Goal: Information Seeking & Learning: Learn about a topic

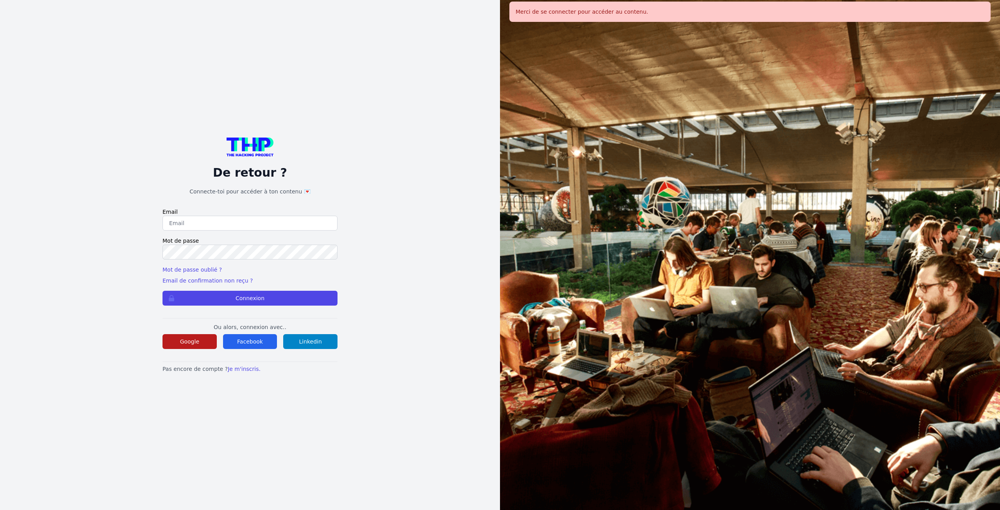
click at [201, 338] on button "Google" at bounding box center [189, 341] width 54 height 15
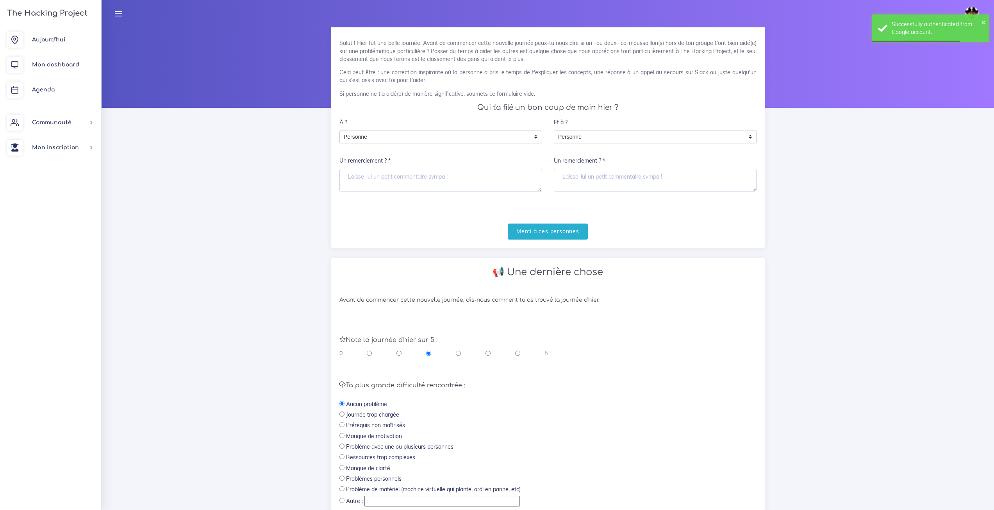
scroll to position [99, 0]
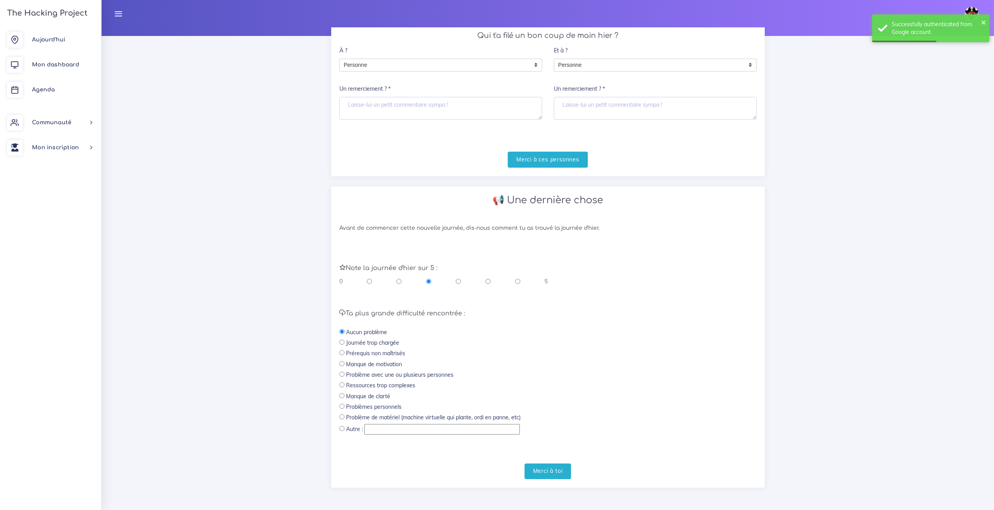
click at [518, 278] on input "radio" at bounding box center [517, 281] width 5 height 8
radio input "true"
click at [566, 472] on input "Merci à toi" at bounding box center [548, 471] width 47 height 16
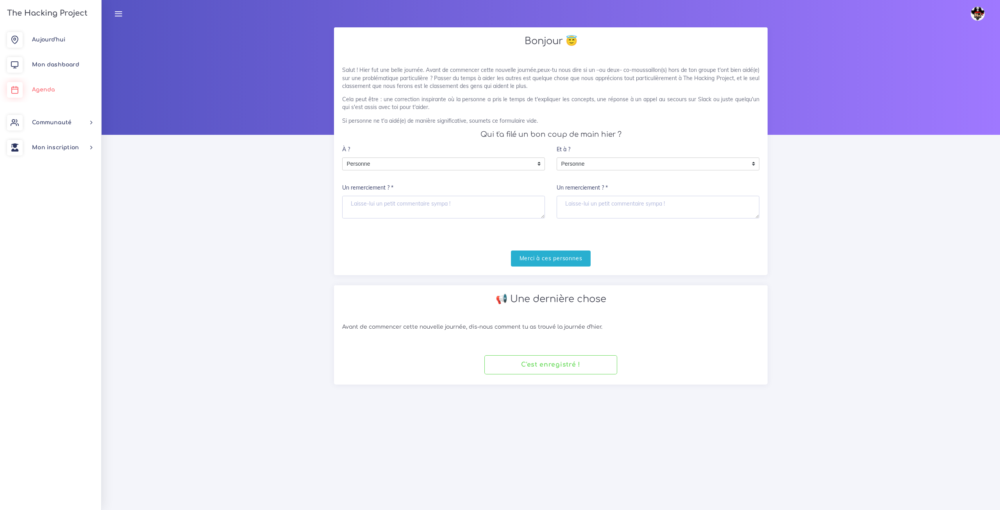
click at [74, 92] on link "Agenda" at bounding box center [50, 89] width 101 height 25
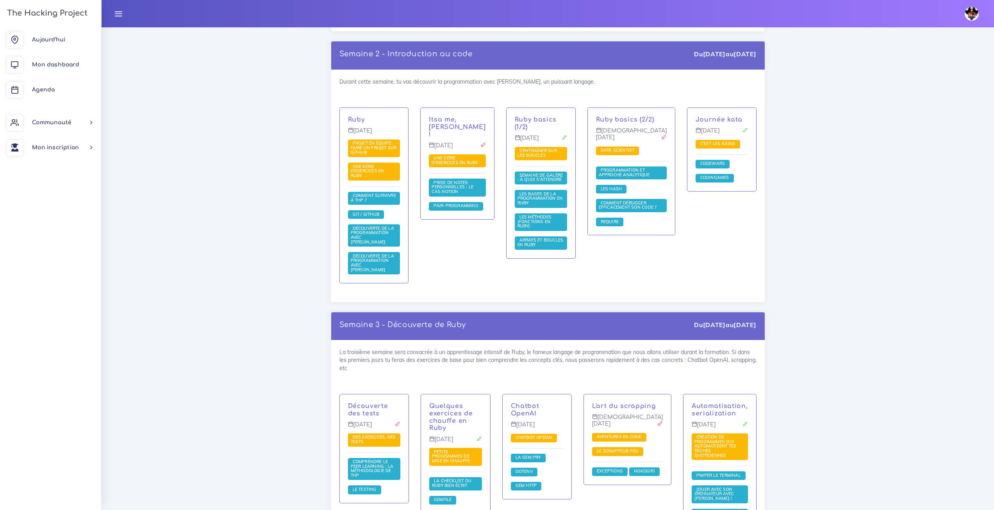
scroll to position [573, 0]
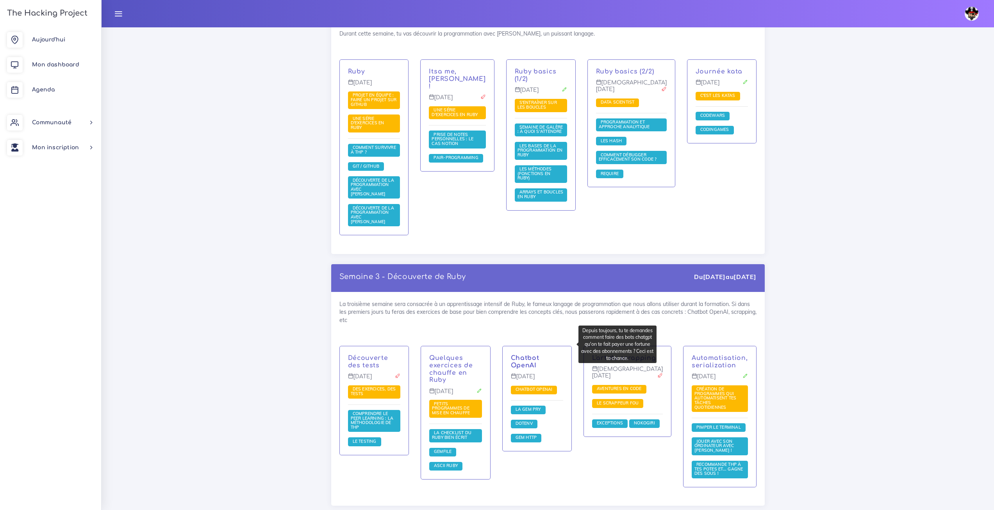
click at [539, 354] on link "Chatbot OpenAI" at bounding box center [525, 361] width 29 height 14
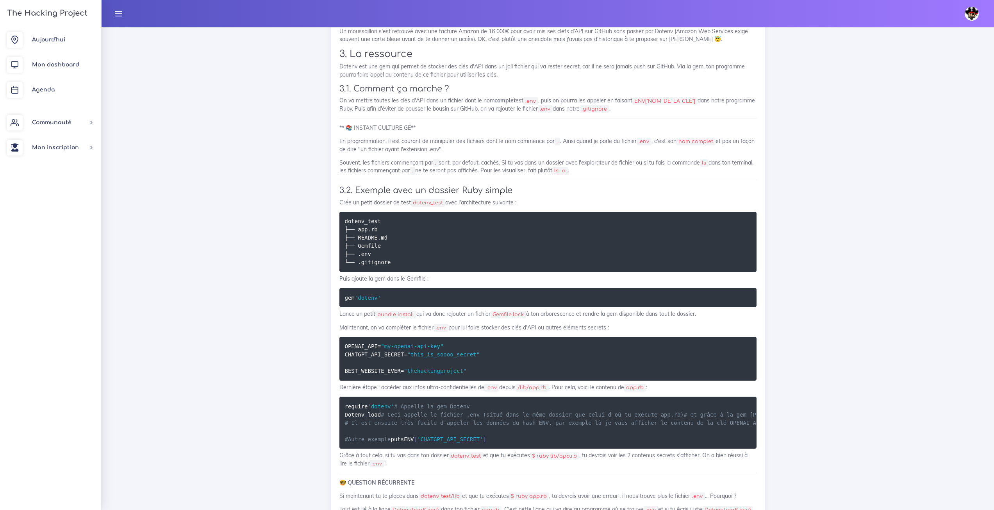
scroll to position [2383, 0]
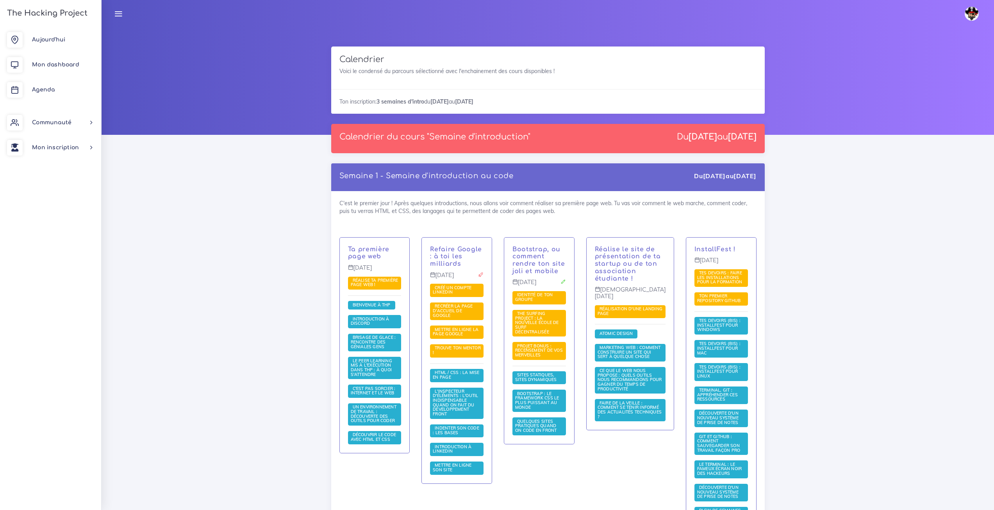
scroll to position [573, 0]
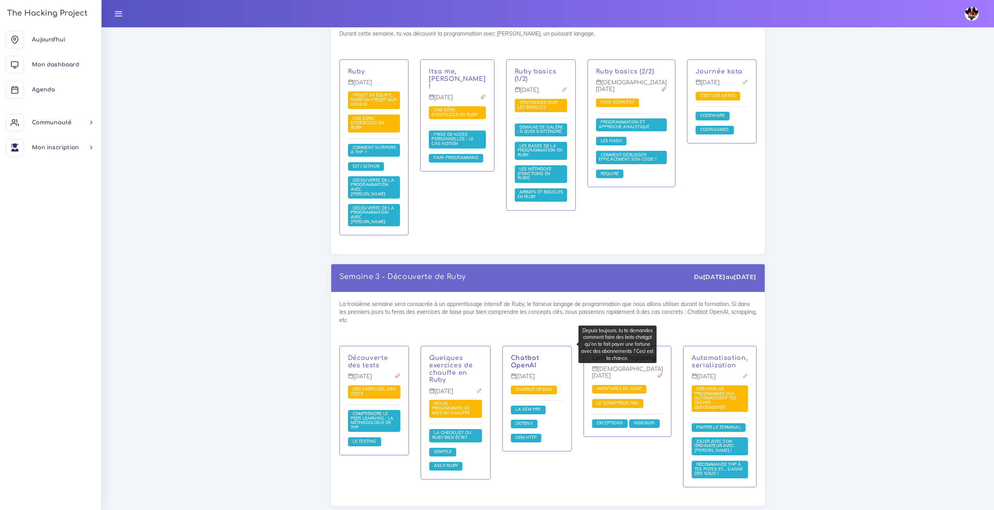
click at [539, 354] on link "Chatbot OpenAI" at bounding box center [525, 361] width 29 height 14
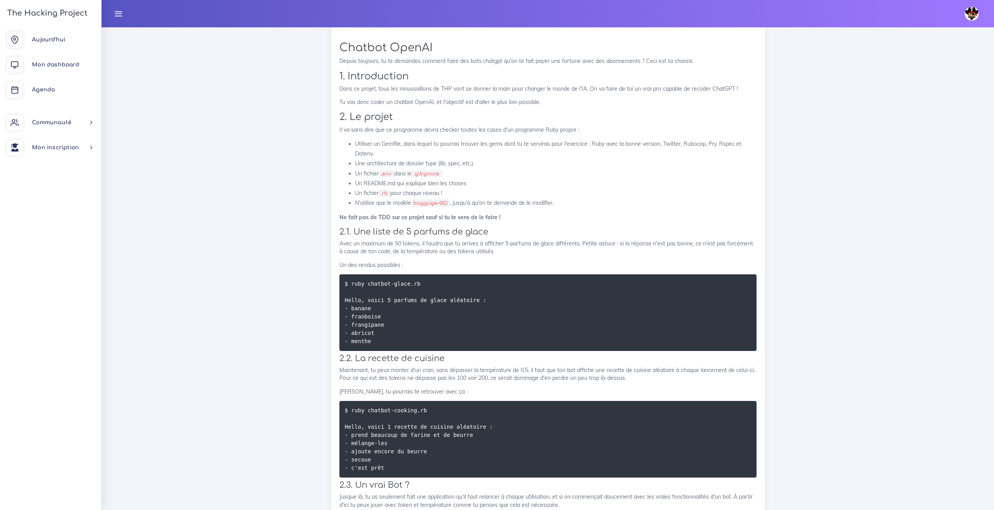
scroll to position [664, 0]
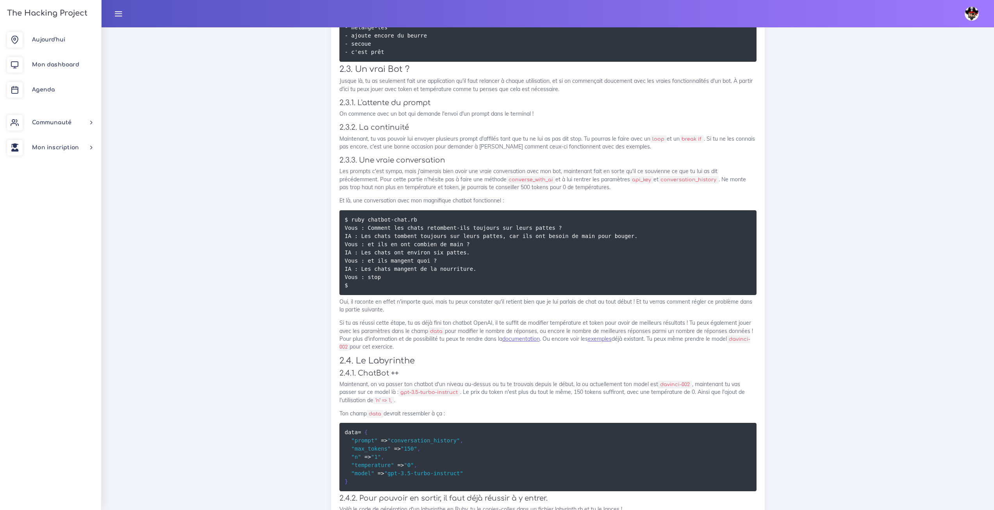
drag, startPoint x: 261, startPoint y: 191, endPoint x: 229, endPoint y: 190, distance: 31.6
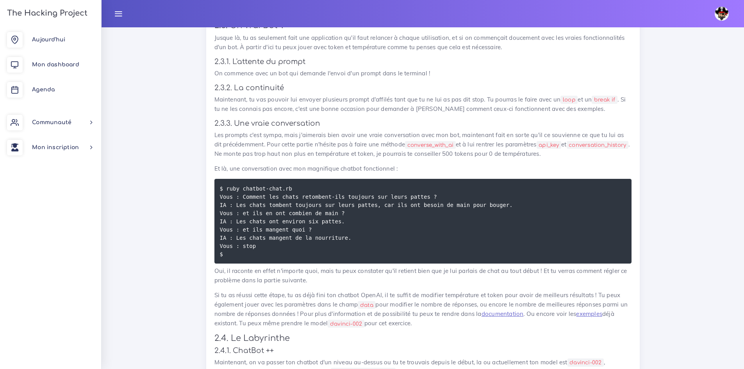
scroll to position [928, 0]
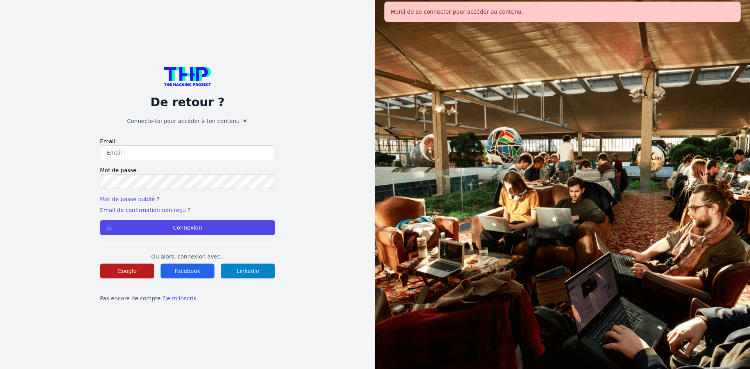
click at [139, 273] on button "Google" at bounding box center [127, 271] width 54 height 15
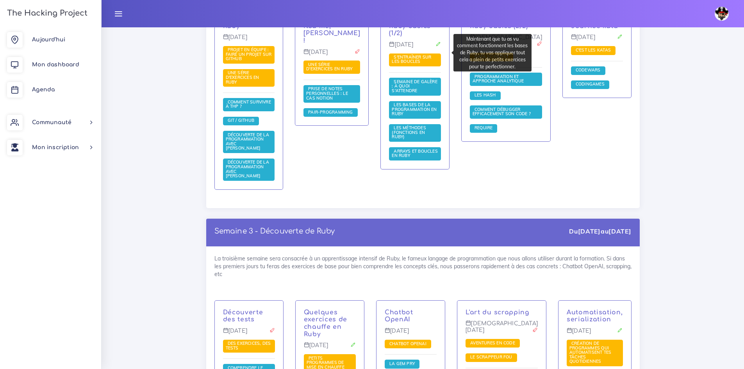
scroll to position [664, 0]
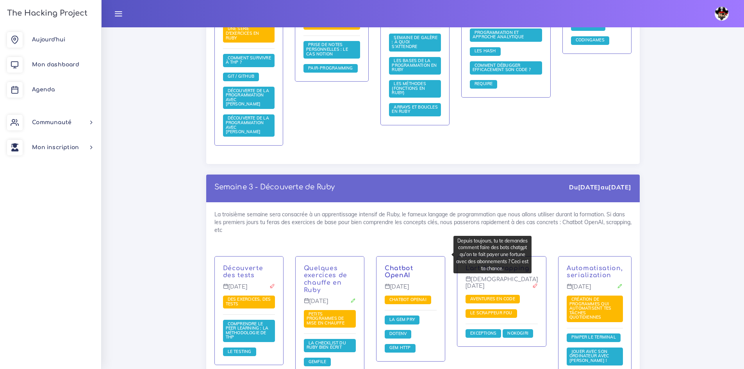
click at [413, 265] on link "Chatbot OpenAI" at bounding box center [399, 272] width 29 height 14
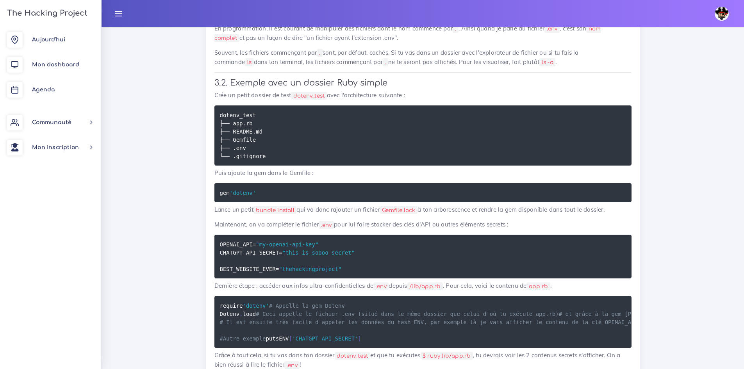
scroll to position [2695, 0]
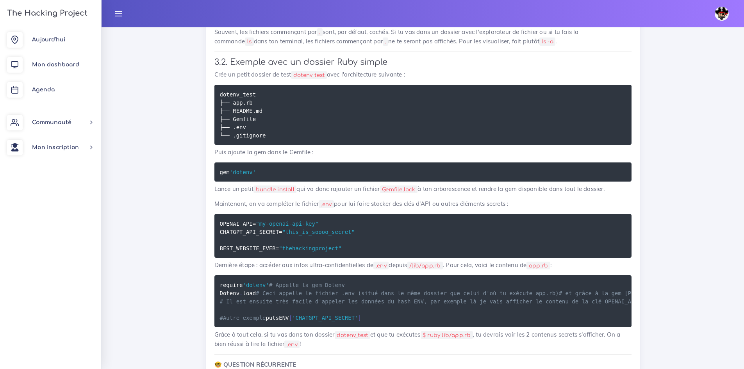
click at [267, 182] on pre "gem 'dotenv'" at bounding box center [422, 171] width 417 height 19
copy div "gem 'dotenv'"
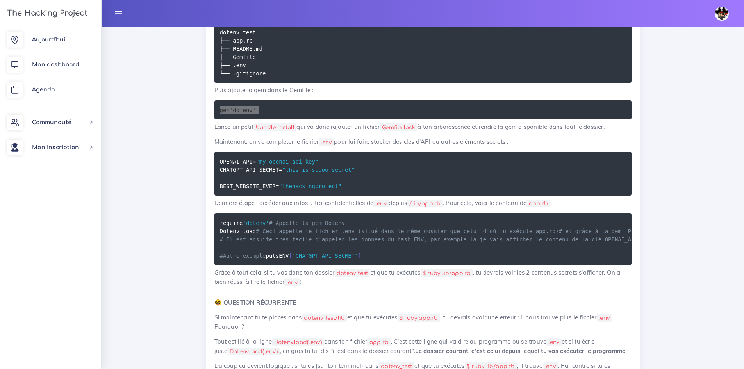
scroll to position [2773, 0]
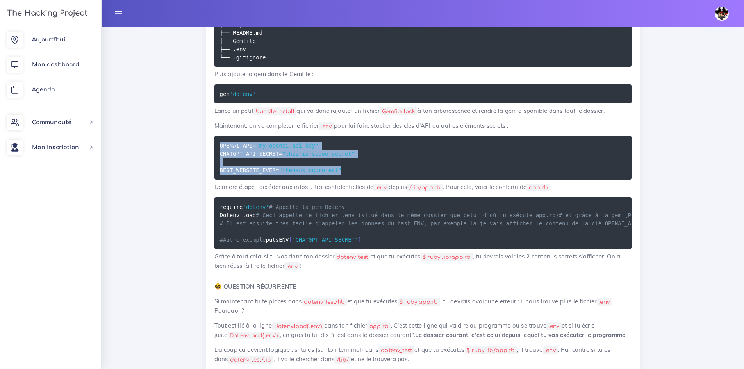
drag, startPoint x: 338, startPoint y: 308, endPoint x: 212, endPoint y: 282, distance: 128.5
click at [213, 282] on div "Dotenv Comment faire pour éviter de balancer ses clés d'API à la terre entière …" at bounding box center [423, 183] width 434 height 1100
copy code "OPENAI_API = "my-openai-api-key" CHATGPT_API_SECRET = "this_is_soooo_secret" BE…"
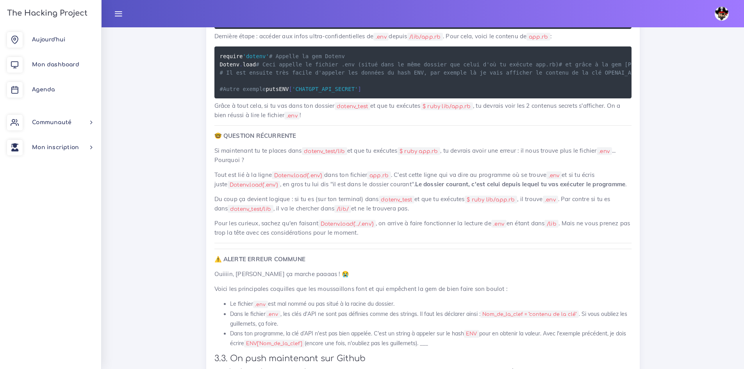
scroll to position [2930, 0]
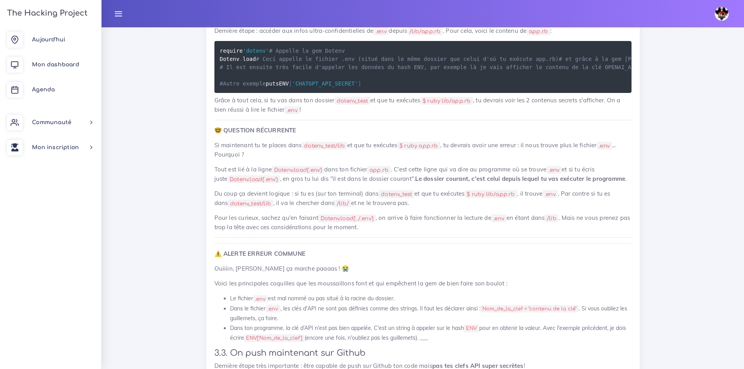
click at [262, 54] on span "'dotenv'" at bounding box center [256, 50] width 26 height 6
drag, startPoint x: 266, startPoint y: 191, endPoint x: 208, endPoint y: 190, distance: 57.8
click at [208, 190] on div "Dotenv Comment faire pour éviter de balancer ses clés d'API à la terre entière …" at bounding box center [423, 27] width 434 height 1100
copy code "require 'dotenv"
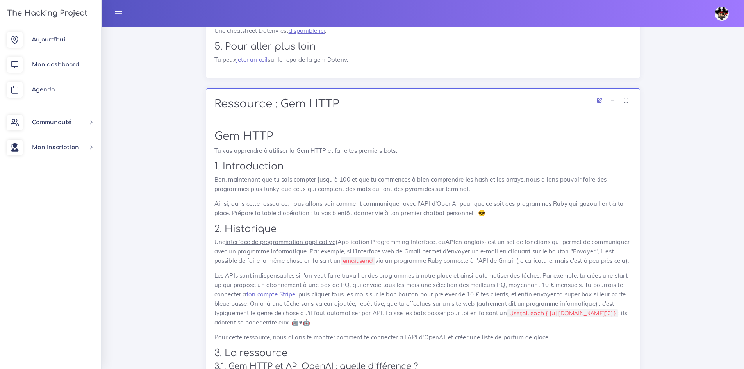
scroll to position [3437, 0]
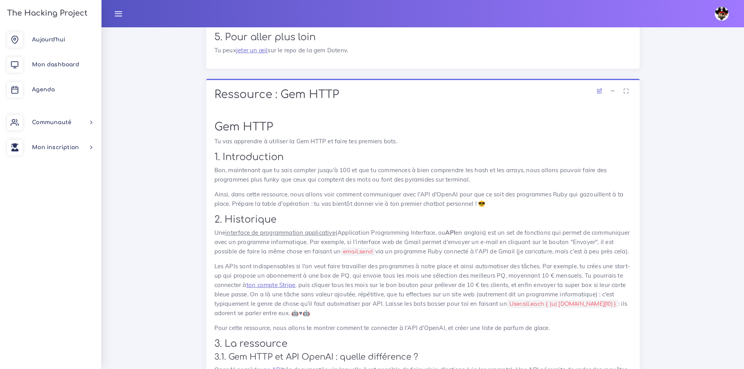
click at [318, 25] on link "disponible ici" at bounding box center [307, 21] width 37 height 7
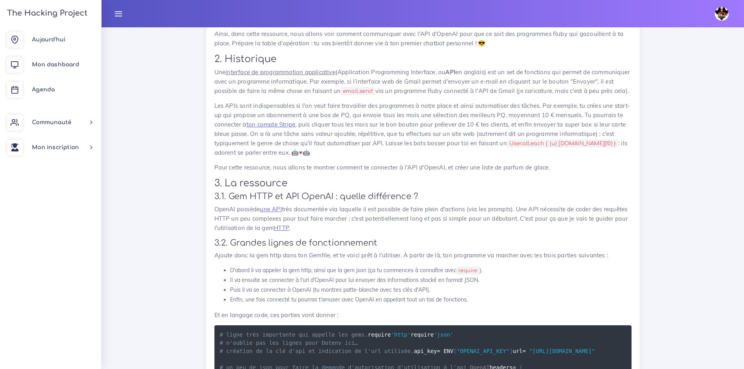
scroll to position [3554, 0]
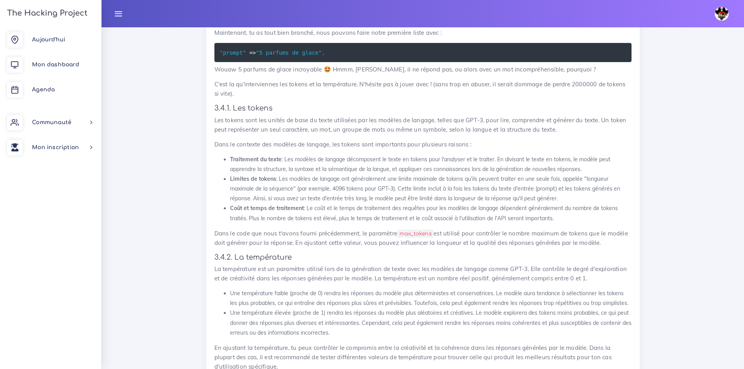
scroll to position [4140, 0]
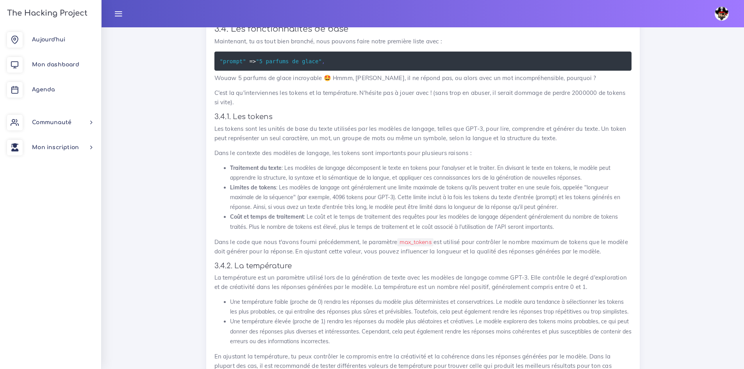
click at [261, 21] on pre "require 'dotenv' Dotenv . load" at bounding box center [422, 7] width 417 height 27
click at [260, 21] on pre "require 'dotenv' Dotenv . load" at bounding box center [422, 7] width 417 height 27
click at [257, 21] on pre "require 'dotenv' Dotenv . load" at bounding box center [422, 7] width 417 height 27
drag, startPoint x: 251, startPoint y: 341, endPoint x: 246, endPoint y: 341, distance: 4.7
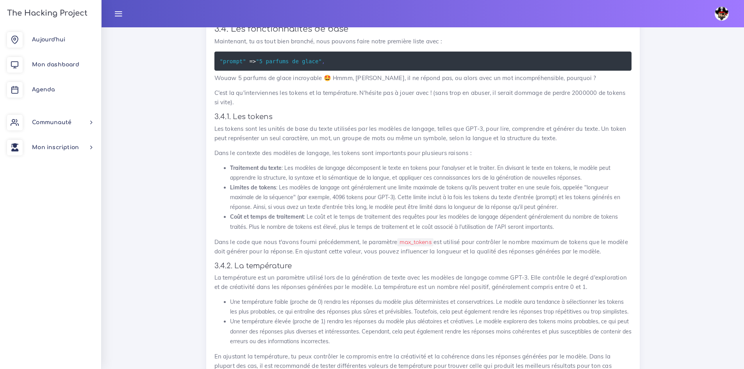
click at [244, 16] on code "require 'dotenv' Dotenv . load" at bounding box center [244, 7] width 49 height 17
drag, startPoint x: 252, startPoint y: 341, endPoint x: 218, endPoint y: 339, distance: 33.6
click at [219, 21] on pre "require 'dotenv' Dotenv . load" at bounding box center [422, 7] width 417 height 27
copy code "Dotenv . load"
click at [416, 21] on pre "require 'dotenv' Dotenv . load" at bounding box center [422, 7] width 417 height 27
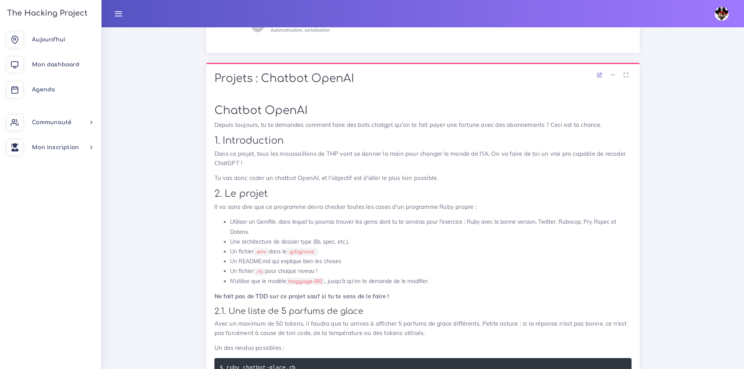
scroll to position [391, 0]
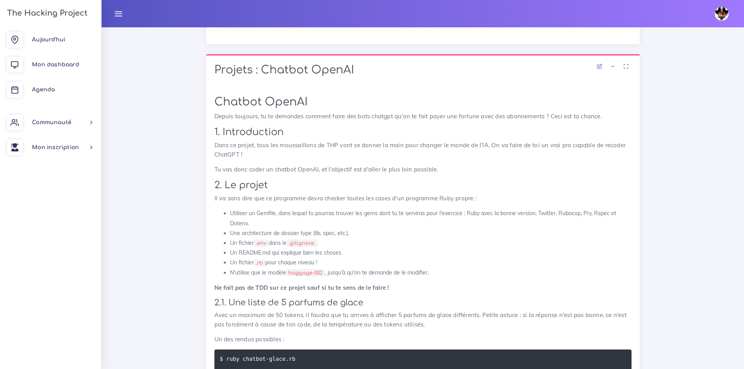
drag, startPoint x: 480, startPoint y: 221, endPoint x: 301, endPoint y: 215, distance: 179.0
click at [301, 215] on li "Utiliser un Gemfile, dans lequel tu pourras trouver les gems dont tu te servira…" at bounding box center [431, 219] width 402 height 20
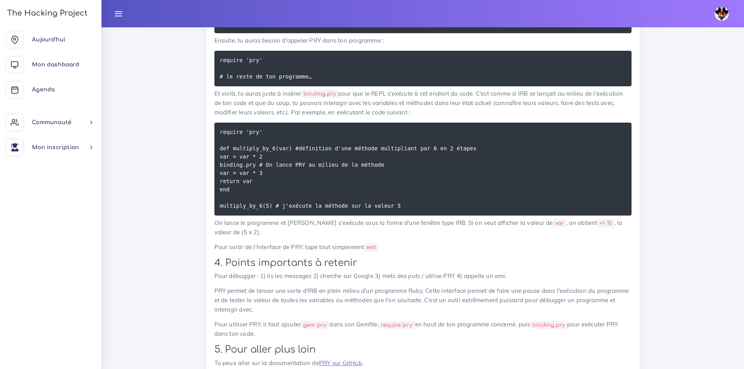
scroll to position [1992, 0]
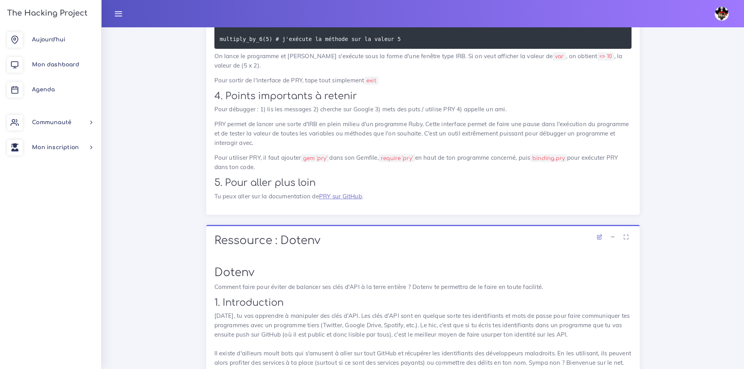
scroll to position [2148, 0]
click at [338, 188] on h2 "5. Pour aller plus loin" at bounding box center [422, 182] width 417 height 11
click at [336, 200] on link "PRY sur GitHub" at bounding box center [340, 195] width 43 height 7
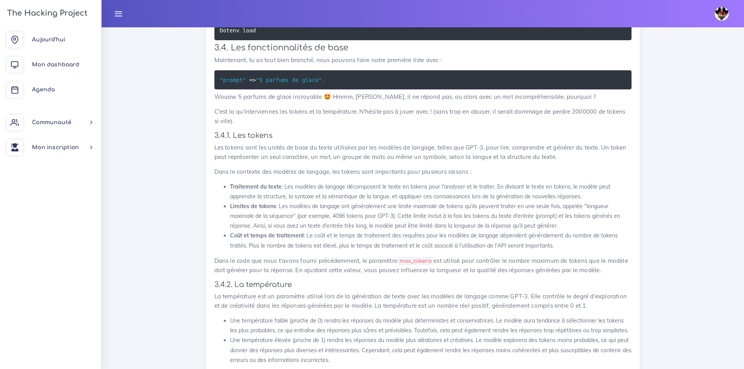
scroll to position [4062, 0]
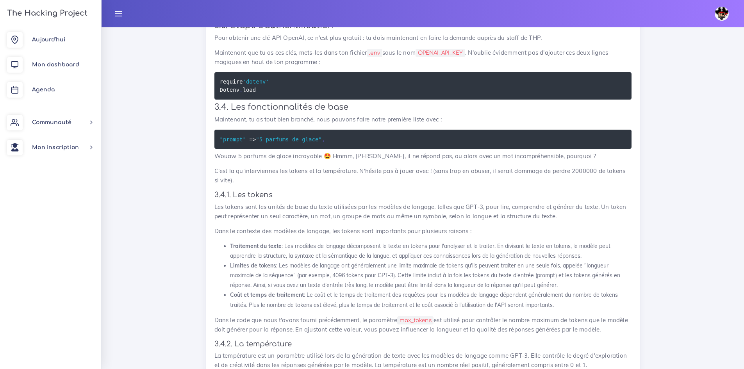
drag, startPoint x: 351, startPoint y: 117, endPoint x: 242, endPoint y: 121, distance: 109.5
copy span "[URL][DOMAIN_NAME]"
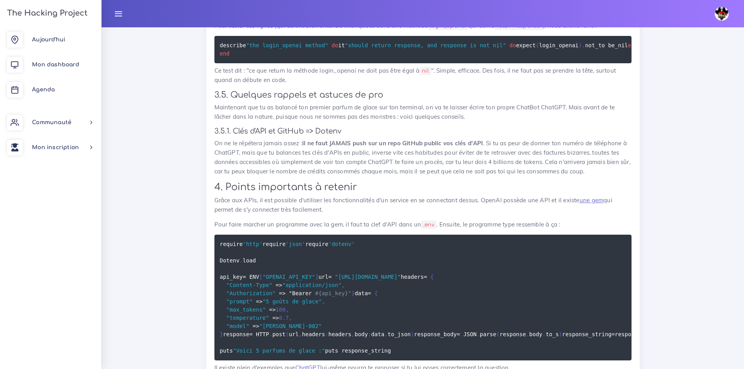
scroll to position [4883, 0]
drag, startPoint x: 518, startPoint y: 210, endPoint x: 565, endPoint y: 216, distance: 47.6
drag, startPoint x: 220, startPoint y: 221, endPoint x: 281, endPoint y: 218, distance: 61.4
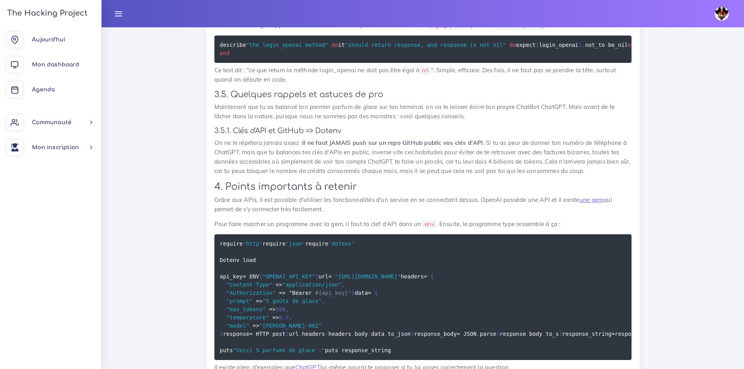
drag, startPoint x: 287, startPoint y: 218, endPoint x: 352, endPoint y: 220, distance: 64.5
drag, startPoint x: 360, startPoint y: 218, endPoint x: 400, endPoint y: 219, distance: 39.8
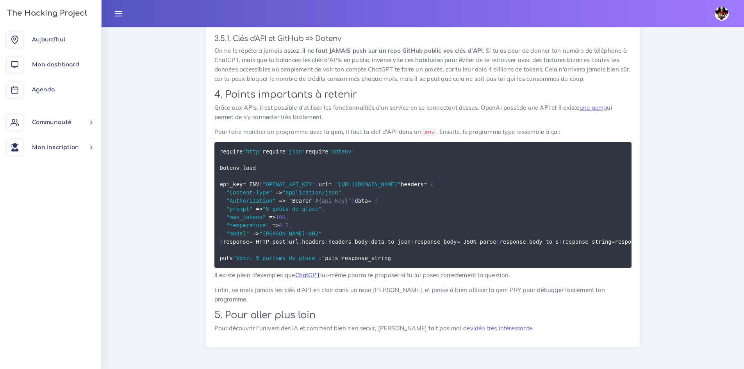
scroll to position [5483, 0]
click at [495, 329] on link "vidéo très intéressante" at bounding box center [501, 328] width 62 height 7
drag, startPoint x: 374, startPoint y: 191, endPoint x: 414, endPoint y: 231, distance: 56.6
click at [414, 137] on p "Pour faire marcher un programme avec la gem, il faut ta clef d'API dans un .env…" at bounding box center [422, 131] width 417 height 9
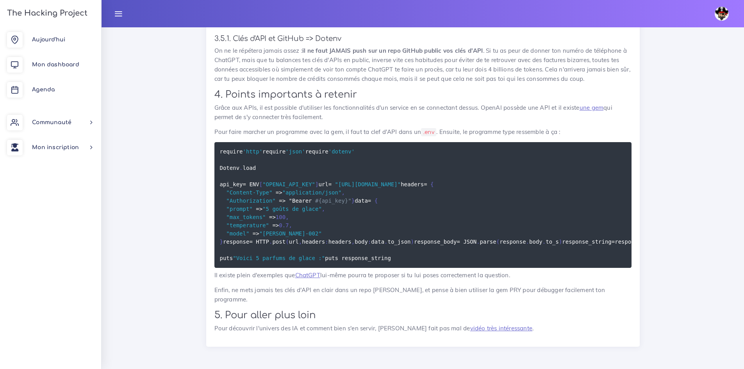
scroll to position [5444, 0]
drag, startPoint x: 336, startPoint y: 239, endPoint x: 292, endPoint y: 244, distance: 44.8
click at [292, 237] on span ""[PERSON_NAME]-002"" at bounding box center [290, 233] width 62 height 6
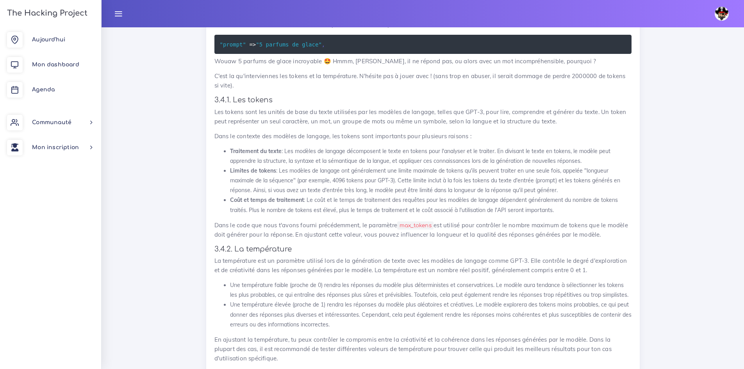
scroll to position [4155, 0]
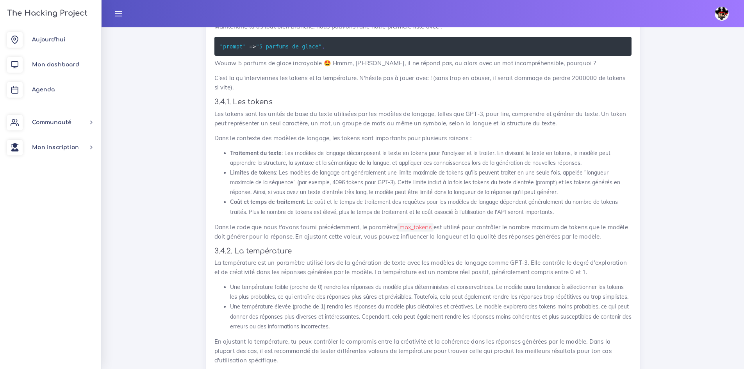
drag, startPoint x: 294, startPoint y: 242, endPoint x: 229, endPoint y: 171, distance: 96.2
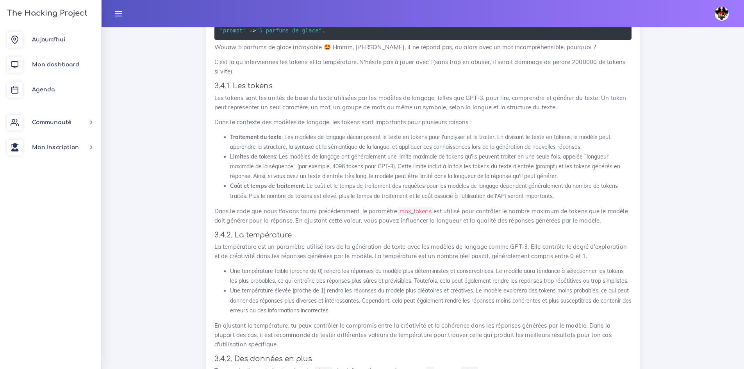
scroll to position [4194, 0]
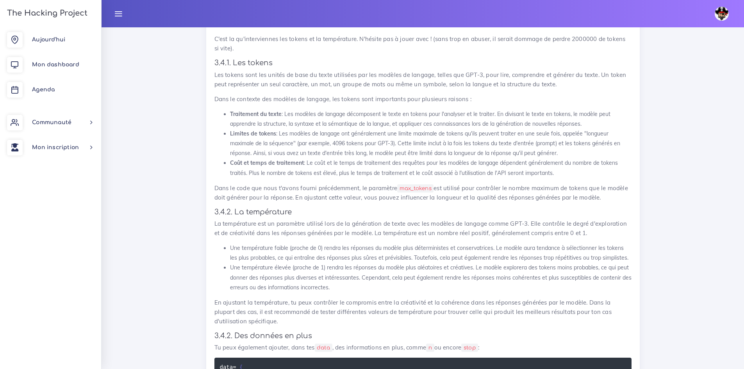
drag, startPoint x: 273, startPoint y: 179, endPoint x: 216, endPoint y: 195, distance: 59.4
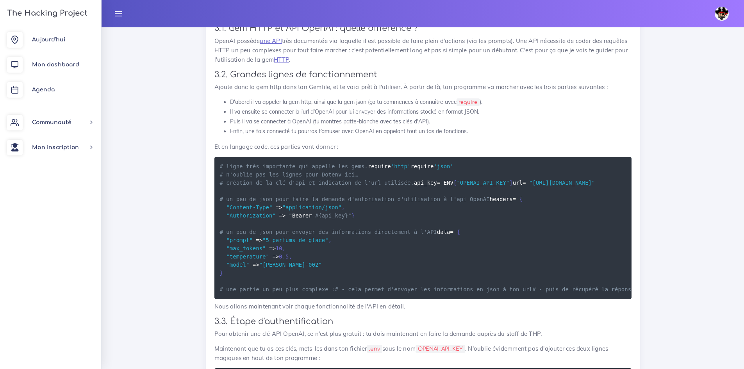
scroll to position [3843, 0]
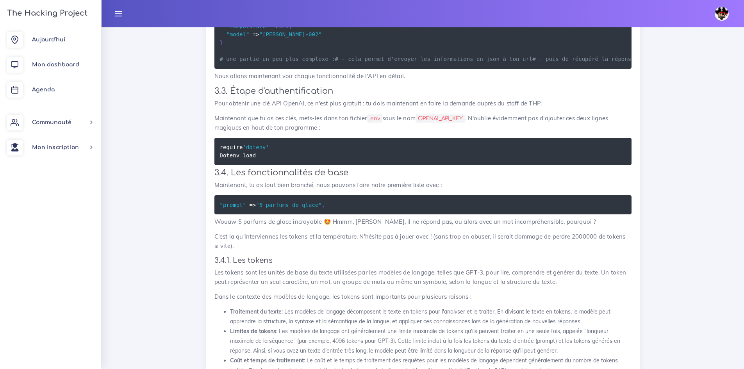
scroll to position [3999, 0]
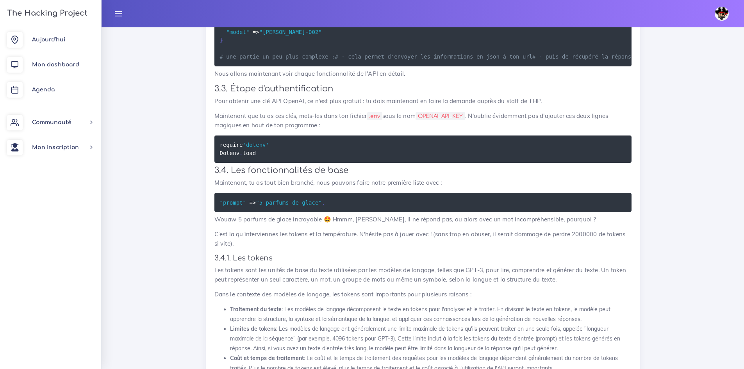
drag, startPoint x: 362, startPoint y: 178, endPoint x: 188, endPoint y: 170, distance: 174.0
copy code "api_key = ENV [ "OPENAI_API_KEY" ] url = "[URL][DOMAIN_NAME]""
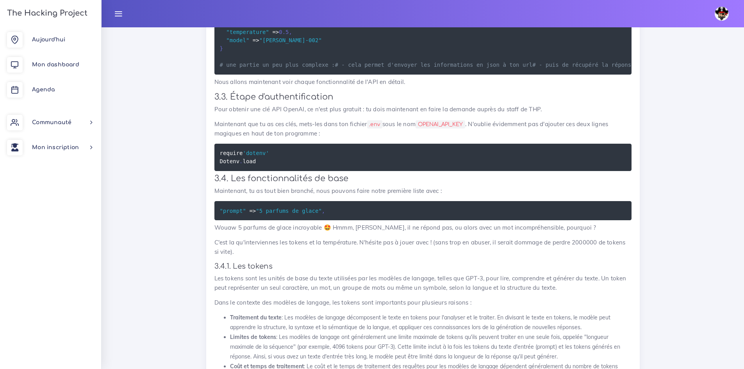
scroll to position [3960, 0]
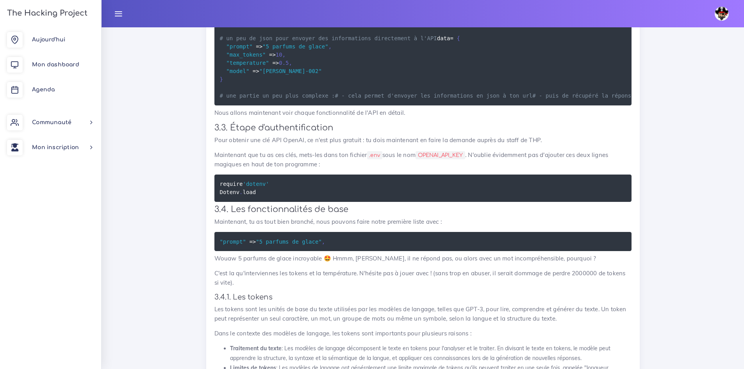
drag, startPoint x: 283, startPoint y: 111, endPoint x: 269, endPoint y: 168, distance: 58.0
click at [220, 105] on pre "# ligne très importante qui appelle les gems. require 'http' require 'json' # n…" at bounding box center [422, 34] width 417 height 142
copy code "# lorem ipsu dolorsitam con adipisc eli sedd. eiusmod 'temp' incidid 'utla' # e…"
drag, startPoint x: 552, startPoint y: 238, endPoint x: 554, endPoint y: 234, distance: 4.2
click at [552, 105] on pre "# ligne très importante qui appelle les gems. require 'http' require 'json' # n…" at bounding box center [422, 34] width 417 height 142
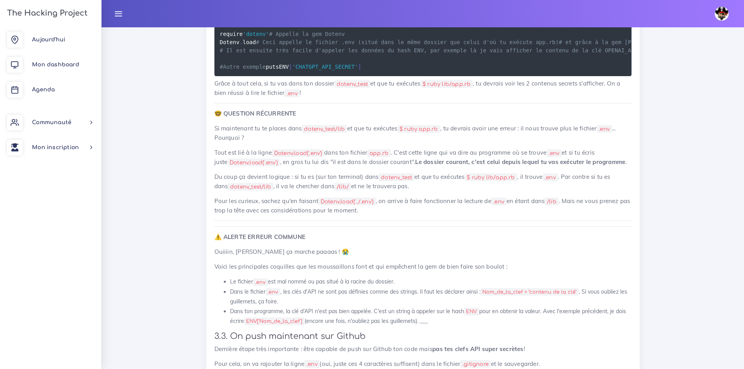
scroll to position [2944, 0]
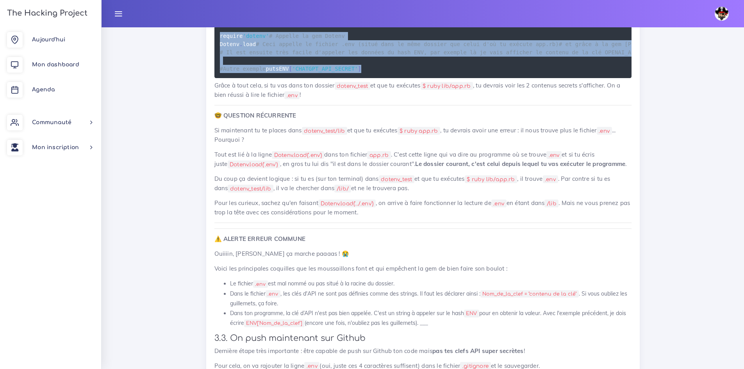
drag, startPoint x: 321, startPoint y: 255, endPoint x: 205, endPoint y: 168, distance: 144.3
click at [205, 168] on div "Ressource : Dotenv Dotenv Comment faire pour éviter de balancer ses clés d'API …" at bounding box center [422, 1] width 445 height 1144
copy code "require 'dotenv' # Appelle la gem Dotenv Dotenv . load # Ceci appelle le fichie…"
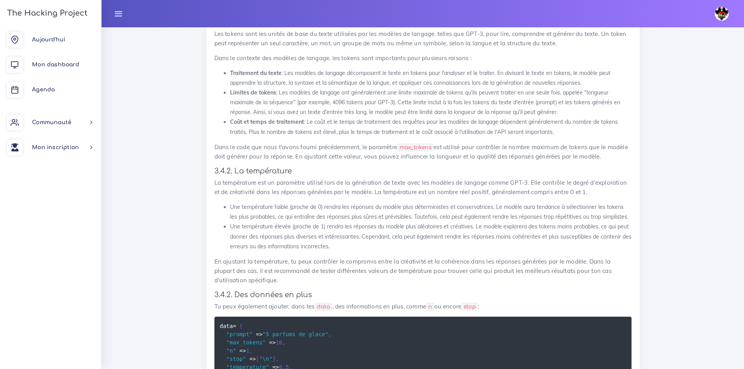
scroll to position [4233, 0]
drag, startPoint x: 289, startPoint y: 143, endPoint x: 271, endPoint y: 102, distance: 43.9
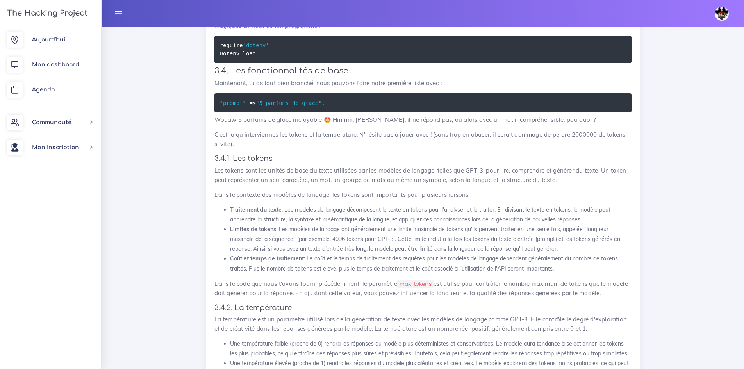
scroll to position [4077, 0]
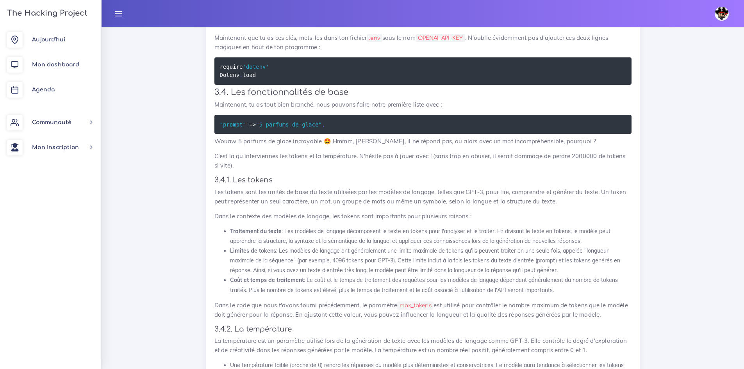
drag, startPoint x: 287, startPoint y: 152, endPoint x: 233, endPoint y: 45, distance: 120.0
click at [212, 43] on div "Gem HTTP Tu vas apprendre à utiliser la Gem HTTP et faire tes premiers bots. 1.…" at bounding box center [423, 359] width 434 height 1772
copy code "# lorem ipsu dolorsitam con adipisc eli sedd. eiusmod 'temp' incidid 'utla' # e…"
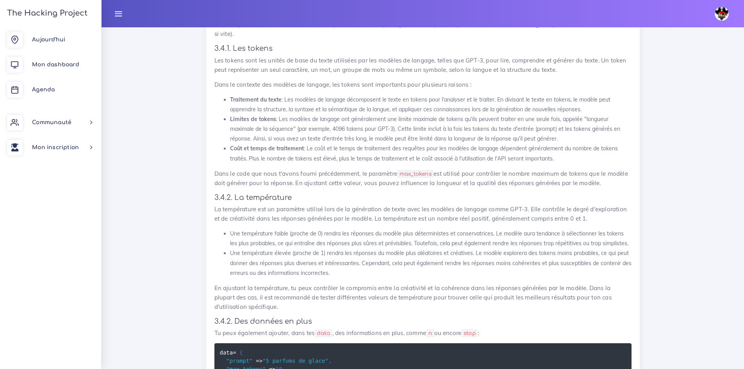
scroll to position [4233, 0]
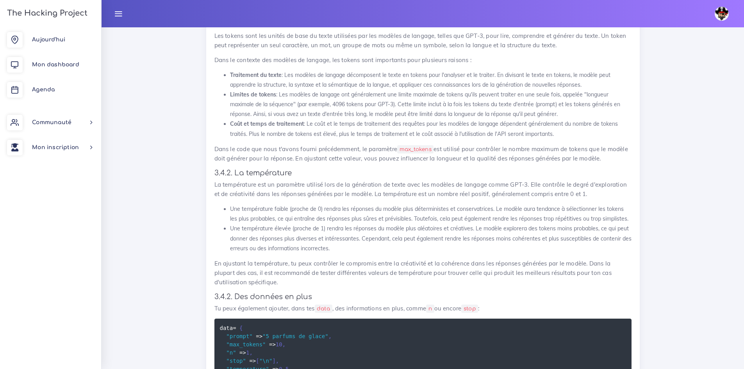
drag, startPoint x: 265, startPoint y: 252, endPoint x: 216, endPoint y: 231, distance: 52.7
copy code "require 'dotenv' Dotenv . load"
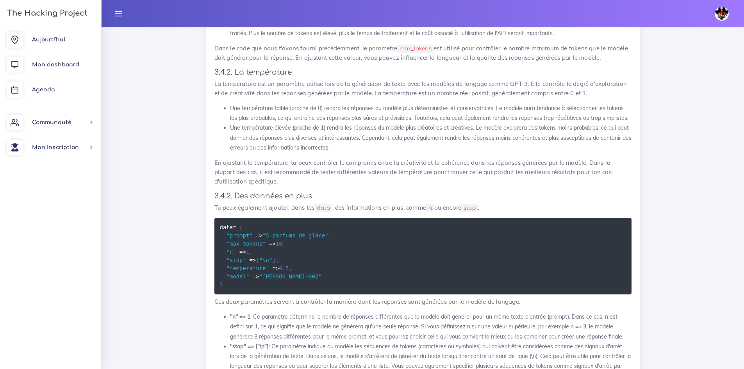
scroll to position [4351, 0]
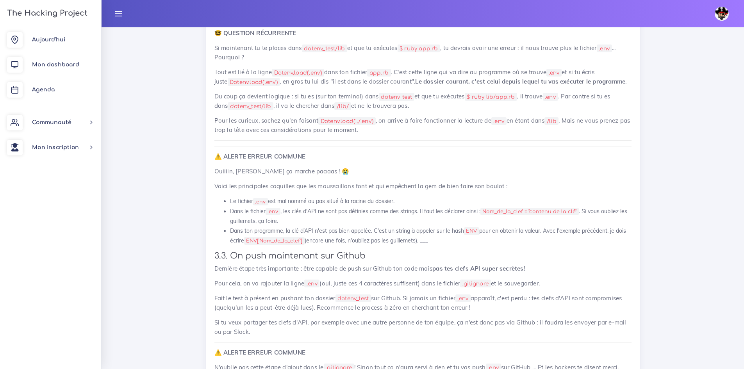
scroll to position [3022, 0]
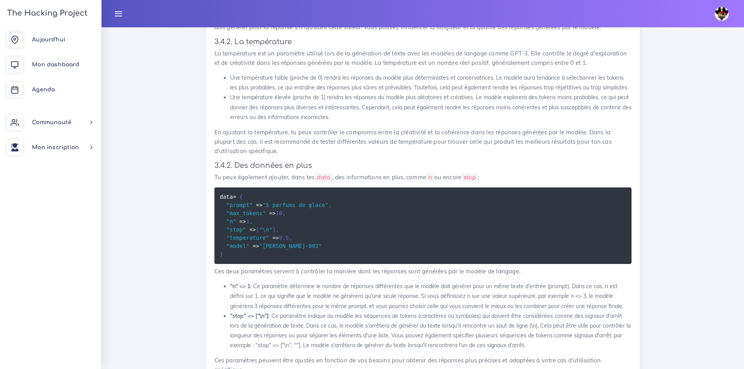
scroll to position [4362, 0]
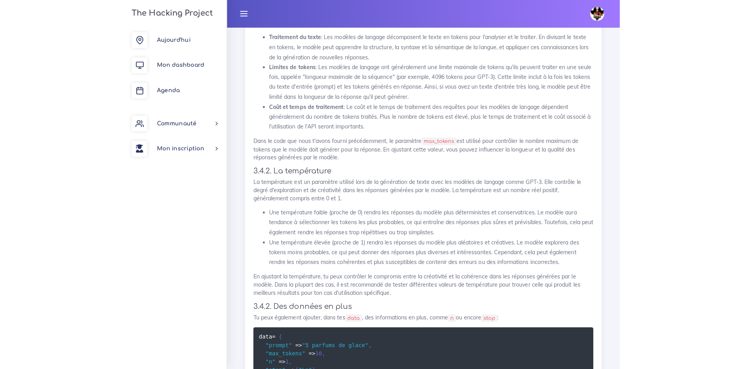
scroll to position [4284, 0]
